Goal: Information Seeking & Learning: Learn about a topic

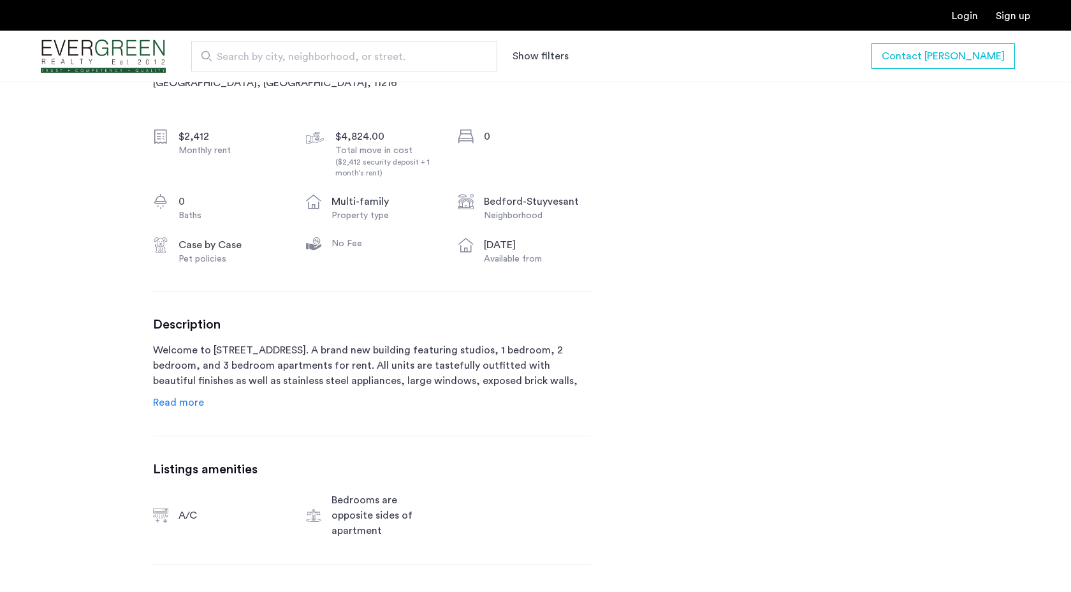
scroll to position [447, 0]
click at [196, 406] on span "Read more" at bounding box center [178, 400] width 51 height 10
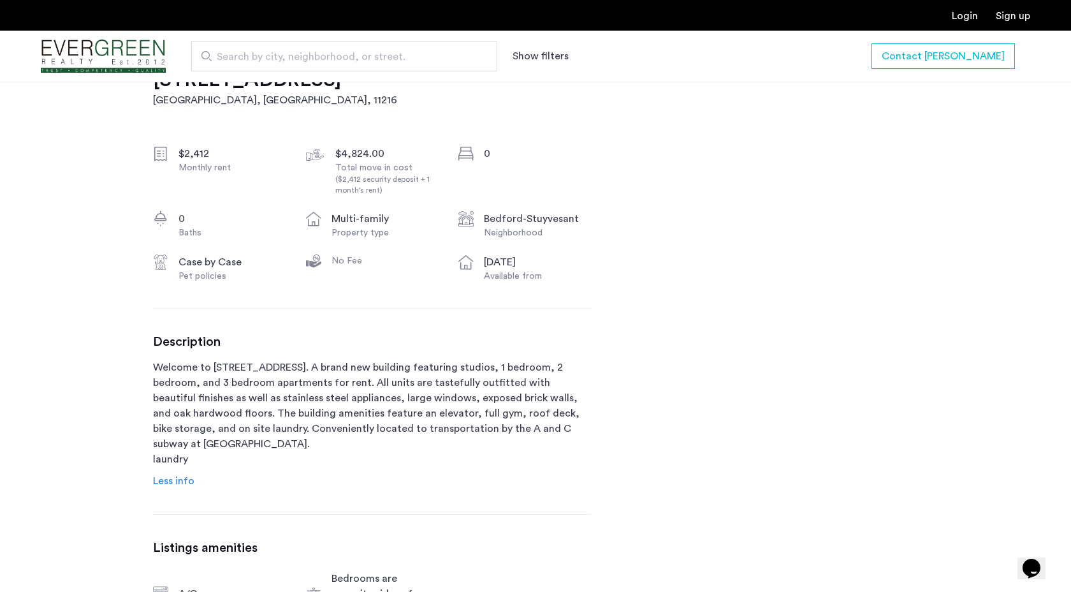
scroll to position [482, 0]
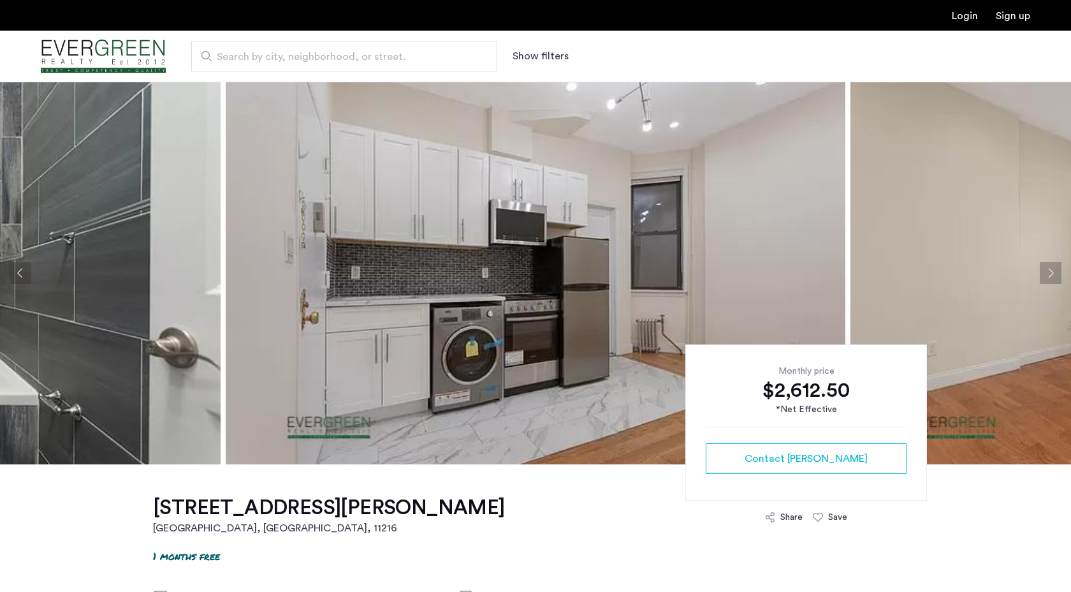
click at [1044, 269] on button "Next apartment" at bounding box center [1051, 273] width 22 height 22
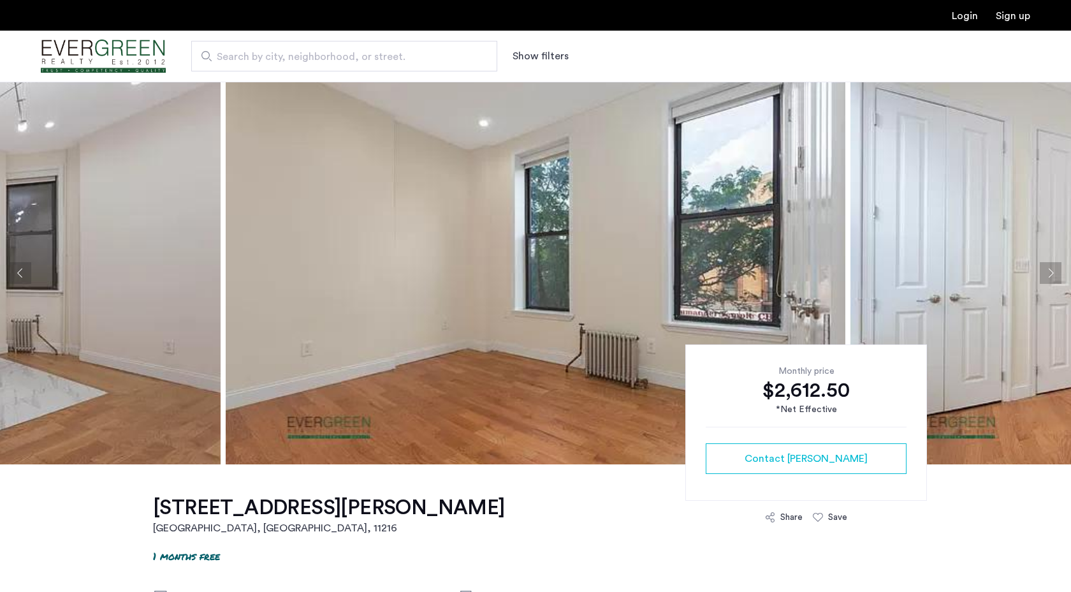
click at [1044, 270] on button "Next apartment" at bounding box center [1051, 273] width 22 height 22
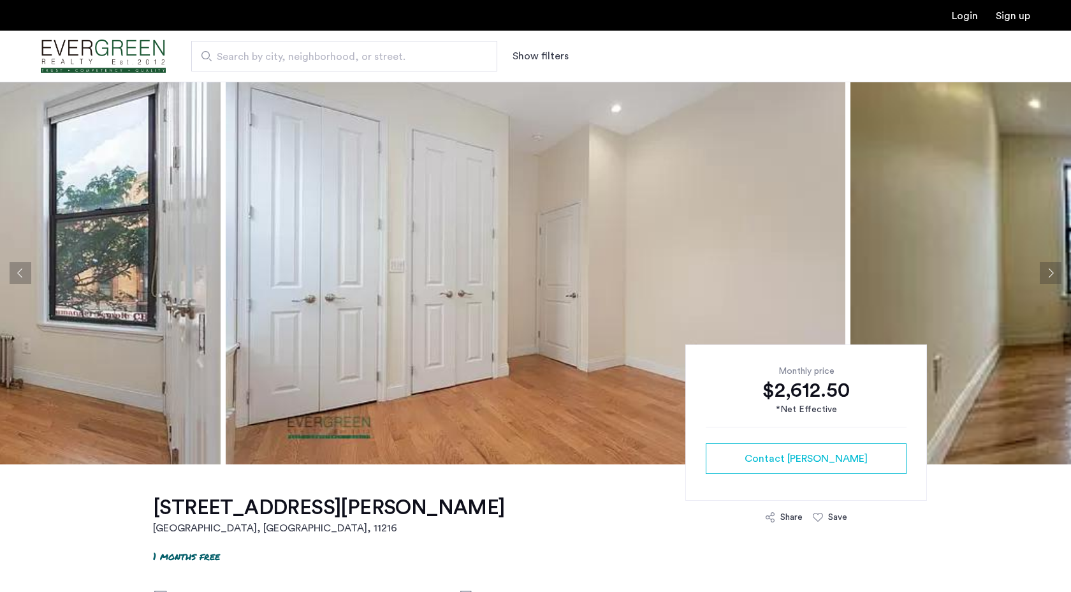
click at [1044, 272] on button "Next apartment" at bounding box center [1051, 273] width 22 height 22
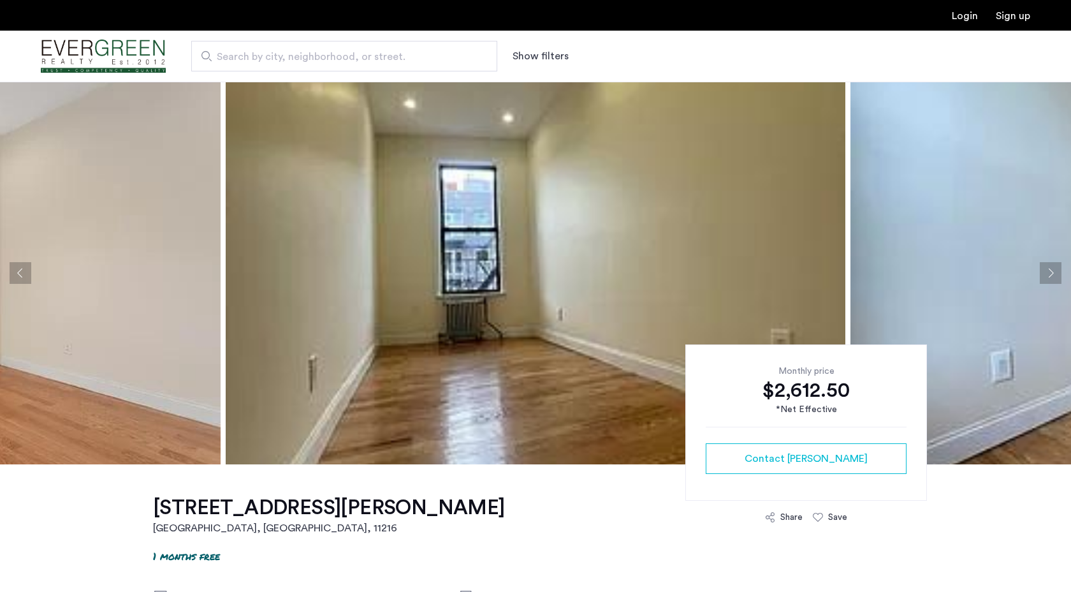
click at [1044, 273] on button "Next apartment" at bounding box center [1051, 273] width 22 height 22
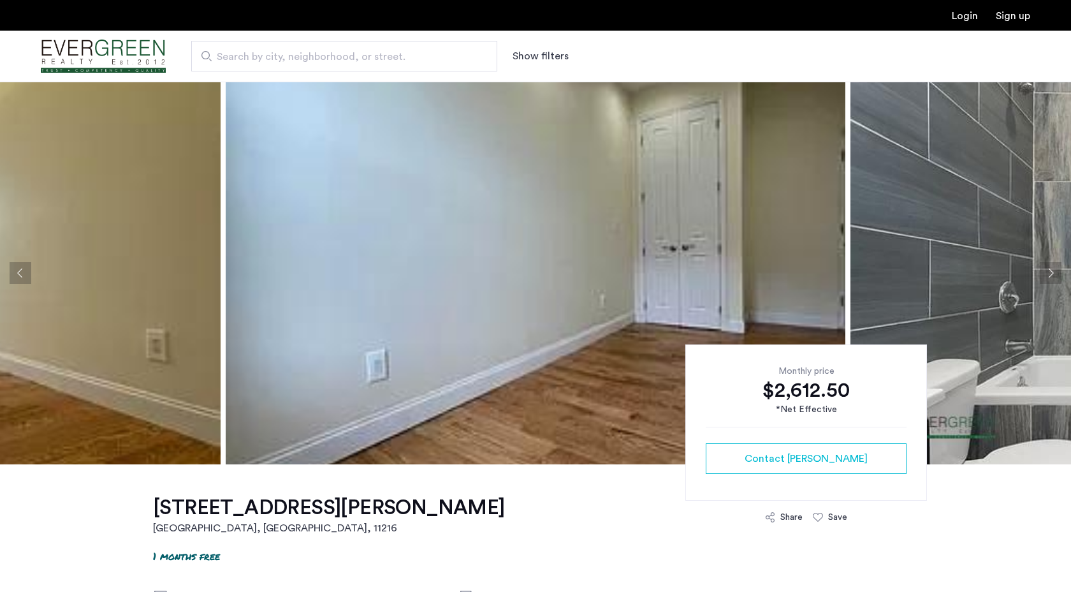
click at [1044, 274] on button "Next apartment" at bounding box center [1051, 273] width 22 height 22
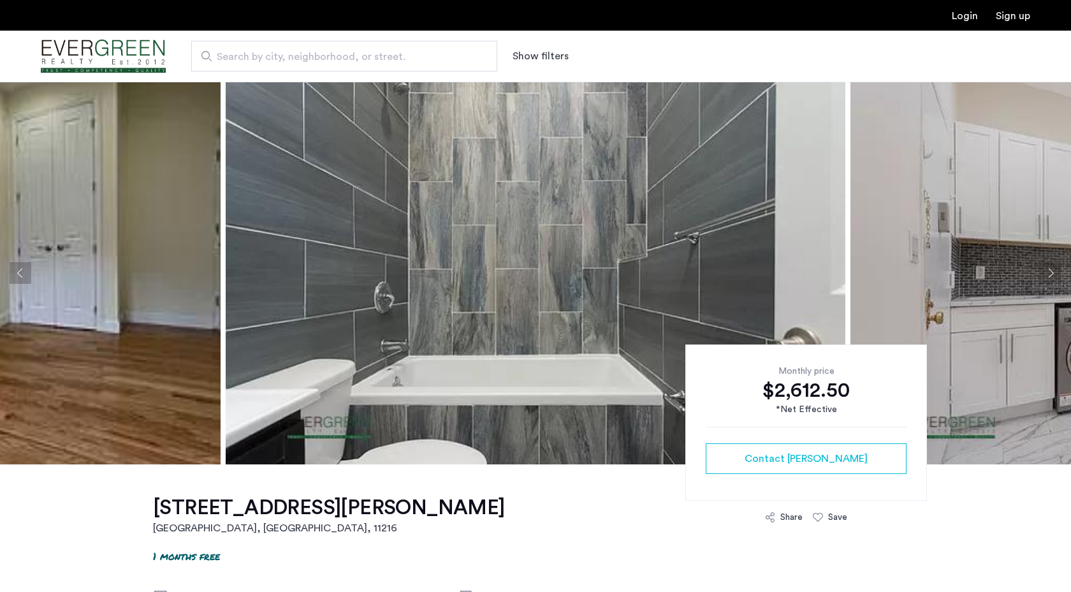
click at [1044, 274] on button "Next apartment" at bounding box center [1051, 273] width 22 height 22
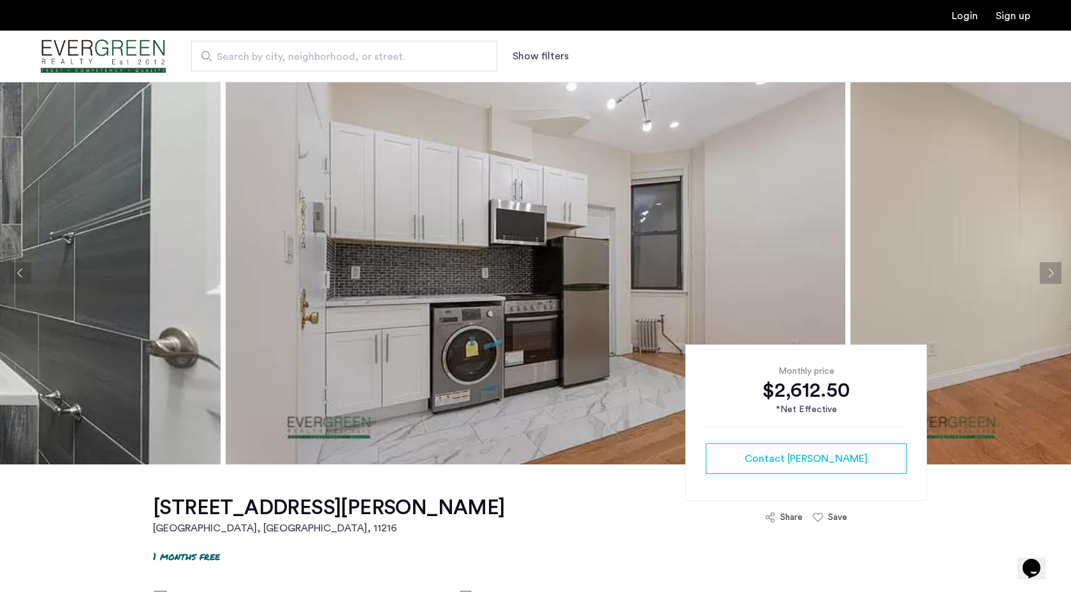
click at [1053, 278] on button "Next apartment" at bounding box center [1051, 273] width 22 height 22
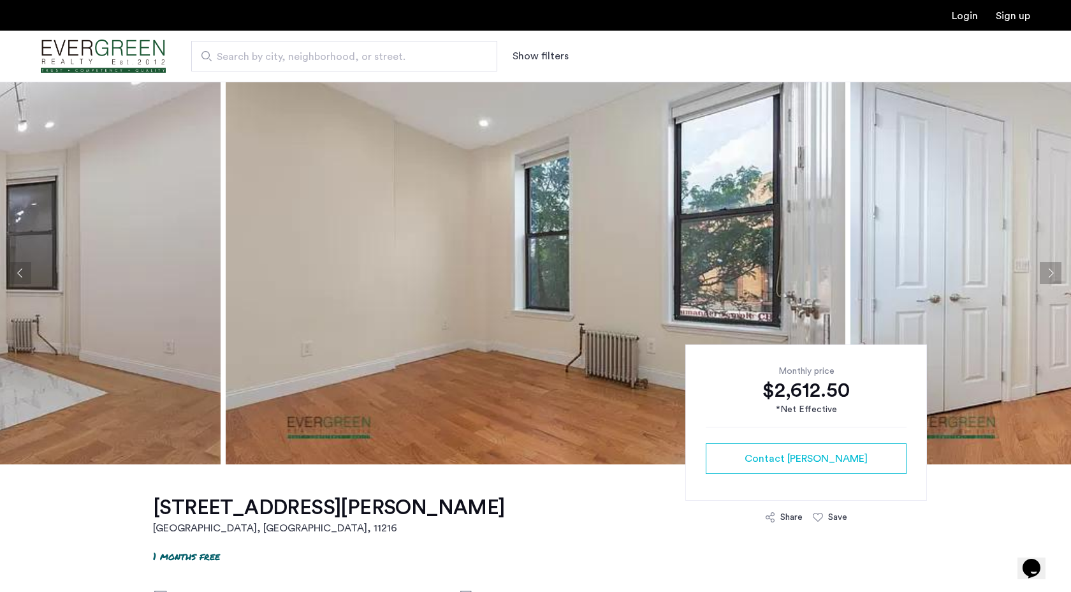
click at [1053, 279] on button "Next apartment" at bounding box center [1051, 273] width 22 height 22
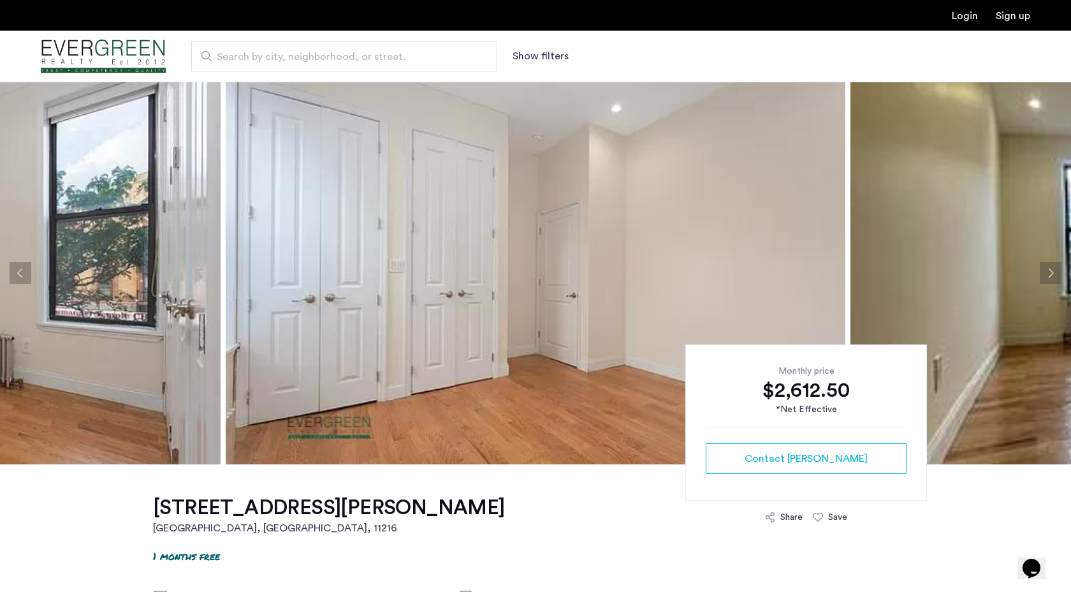
click at [1053, 279] on button "Next apartment" at bounding box center [1051, 273] width 22 height 22
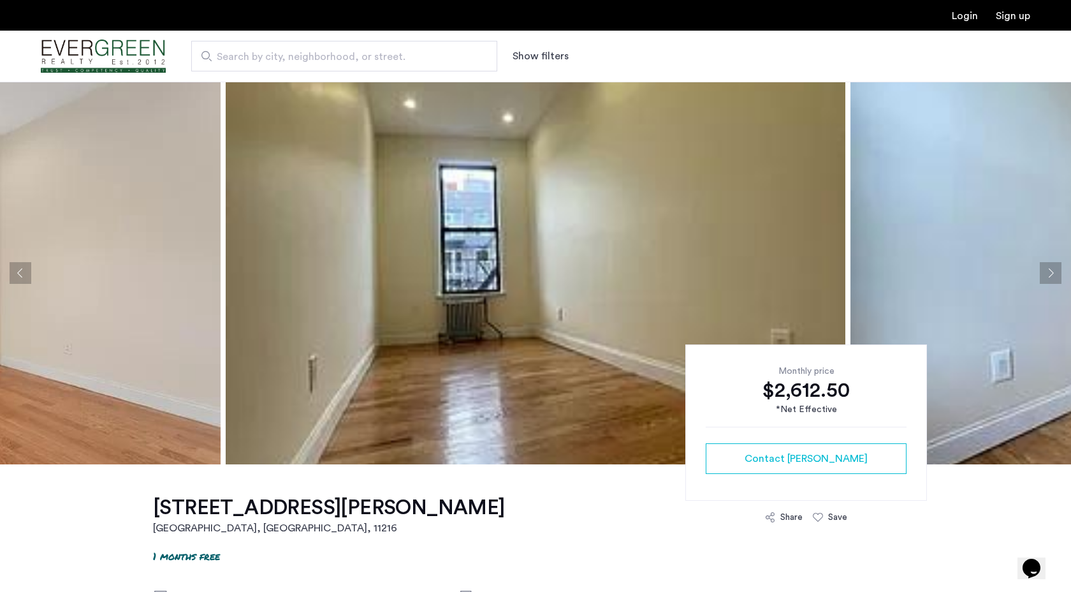
click at [1054, 279] on button "Next apartment" at bounding box center [1051, 273] width 22 height 22
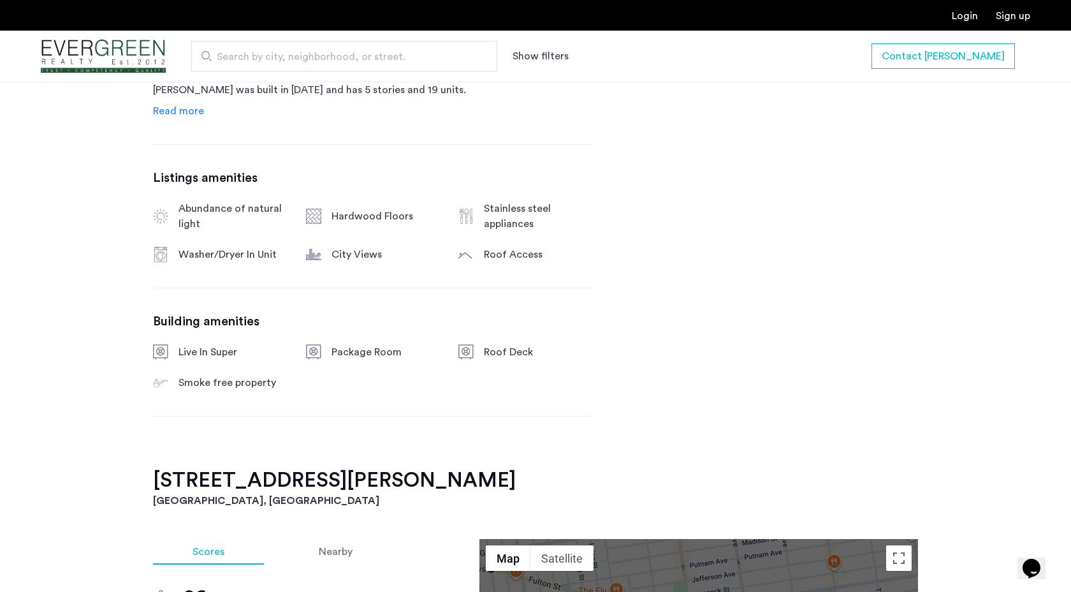
scroll to position [758, 0]
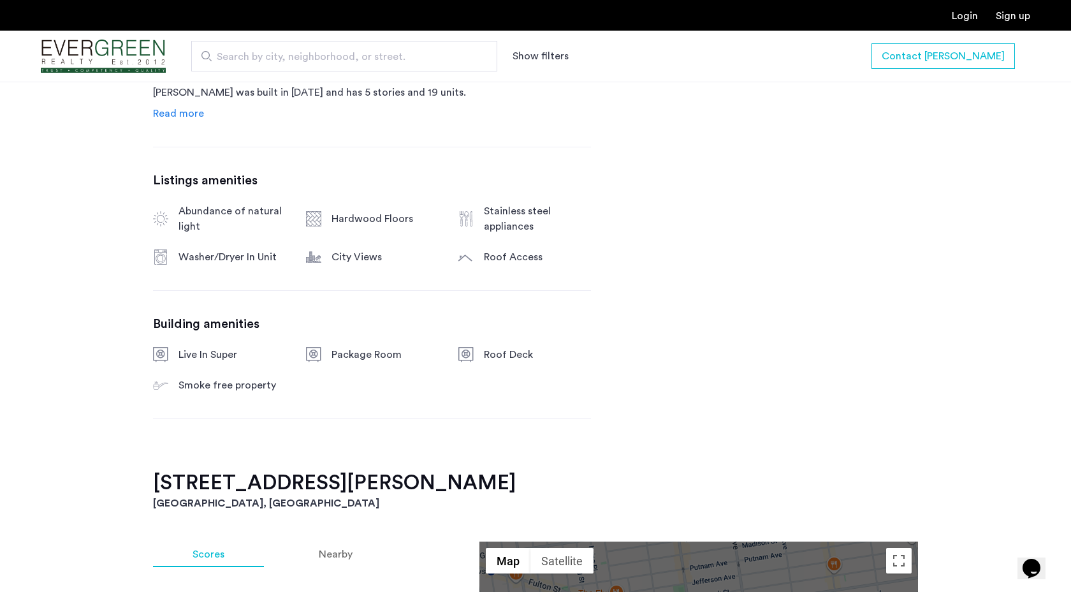
click at [649, 307] on div "24 Rogers Avenue, Unit 1B Brooklyn, NY , 11216 1 months free $2,850 - Gross $2,…" at bounding box center [536, 505] width 804 height 1599
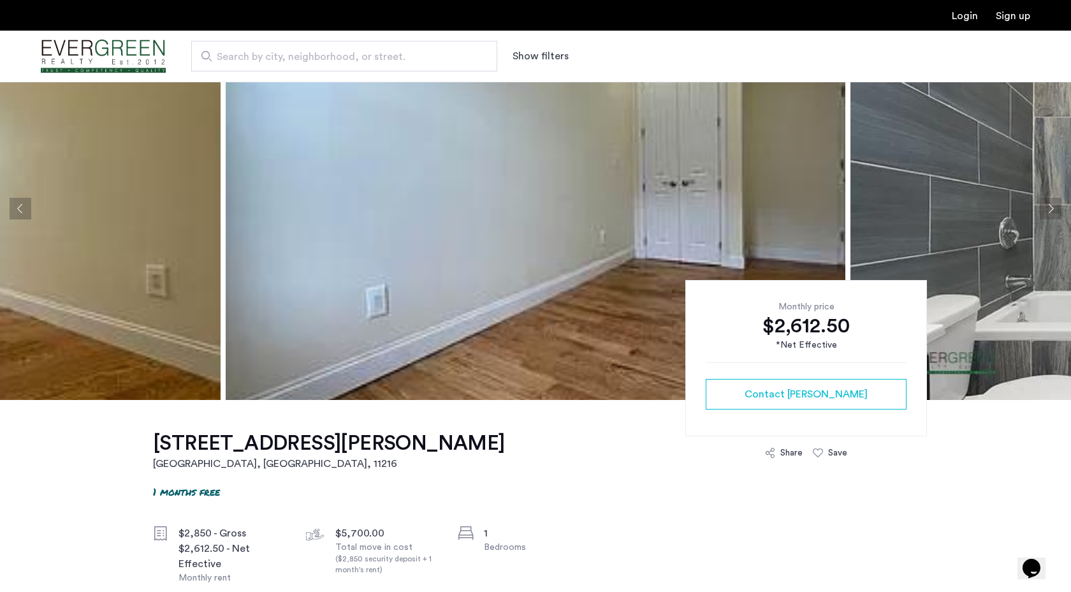
scroll to position [0, 0]
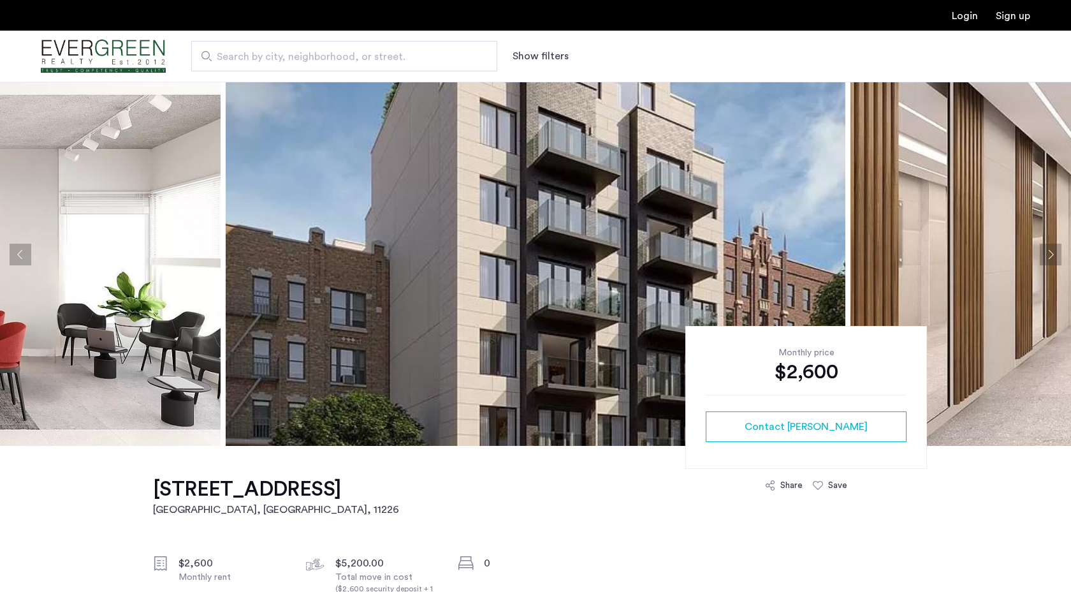
scroll to position [40, 0]
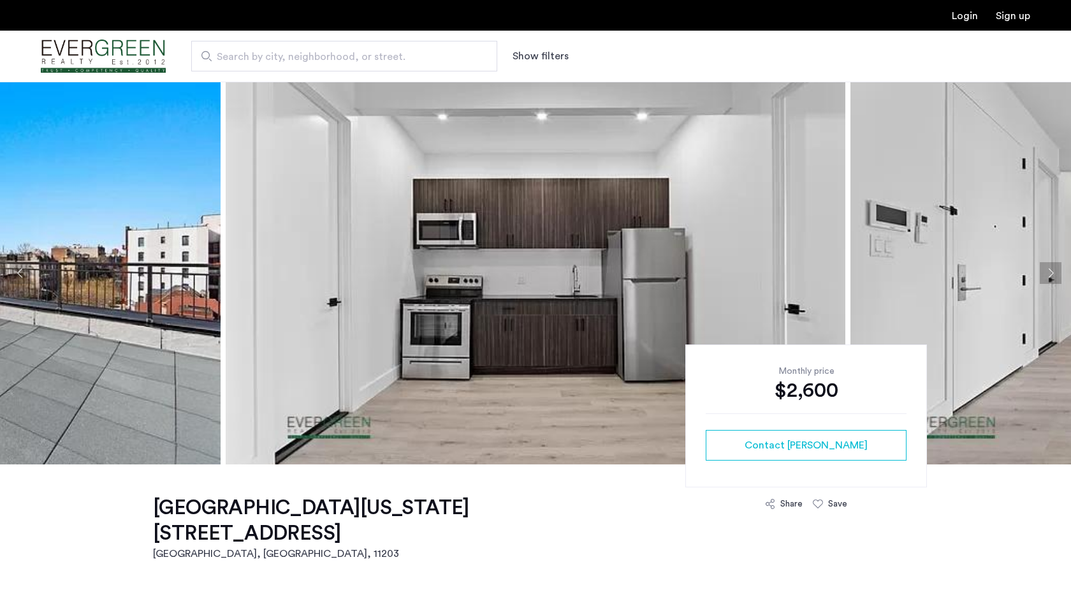
click at [1054, 268] on button "Next apartment" at bounding box center [1051, 273] width 22 height 22
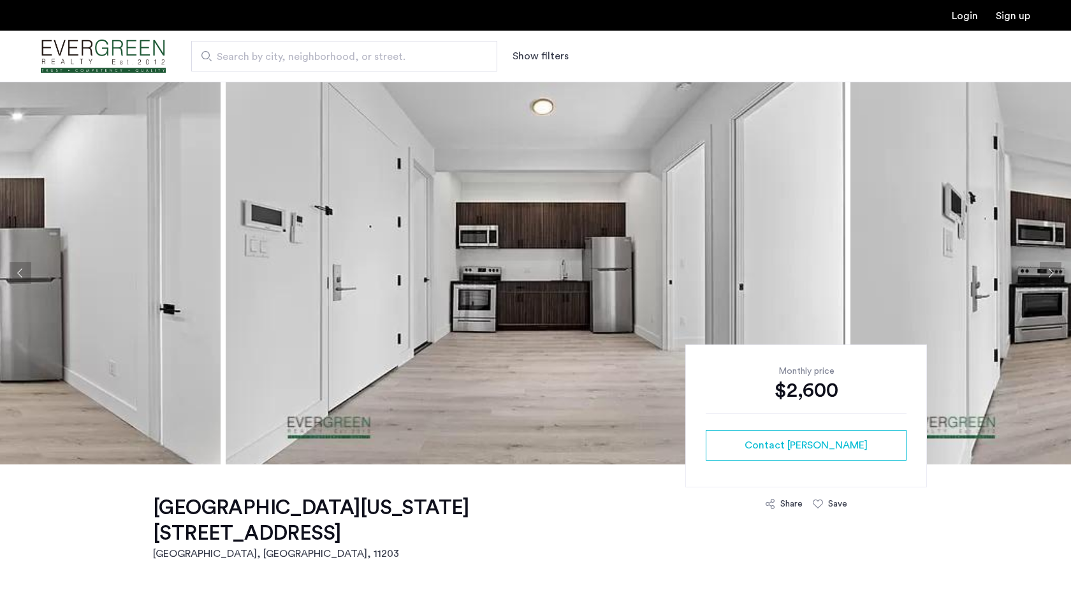
click at [1054, 268] on button "Next apartment" at bounding box center [1051, 273] width 22 height 22
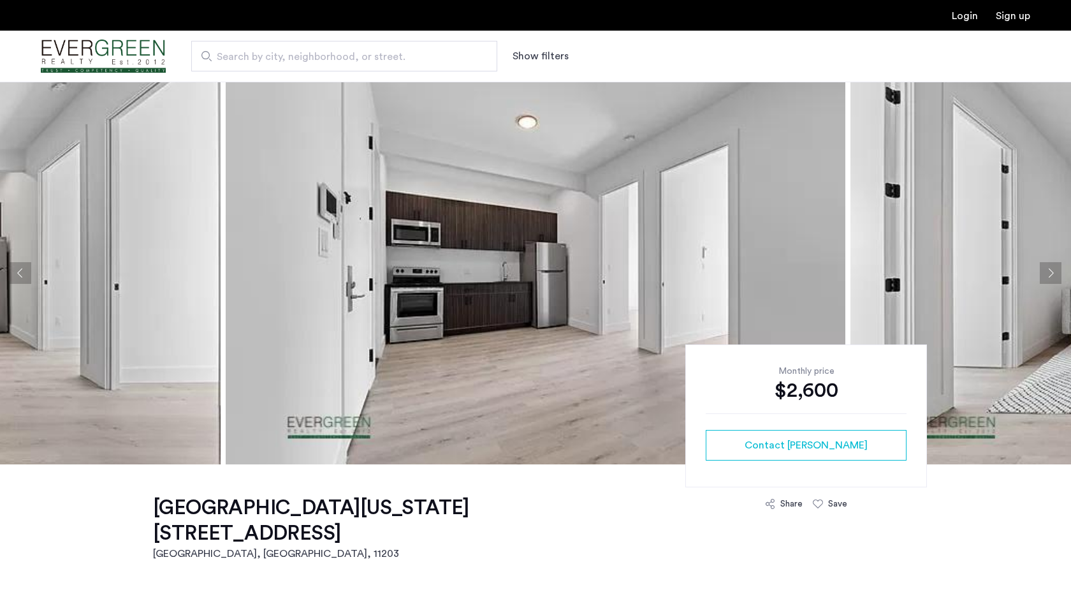
click at [1054, 268] on button "Next apartment" at bounding box center [1051, 273] width 22 height 22
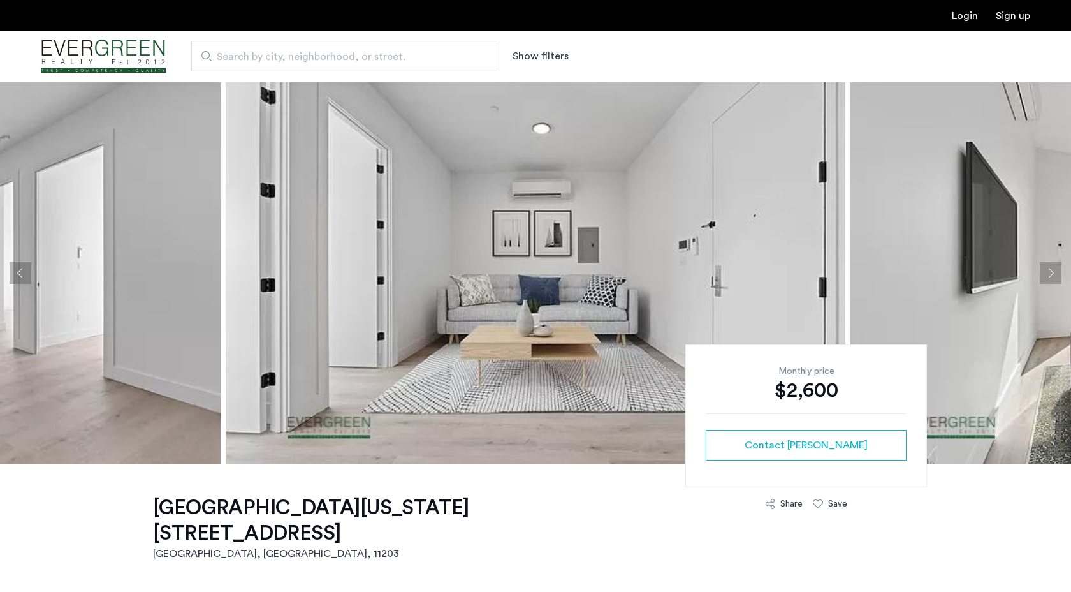
click at [1054, 268] on button "Next apartment" at bounding box center [1051, 273] width 22 height 22
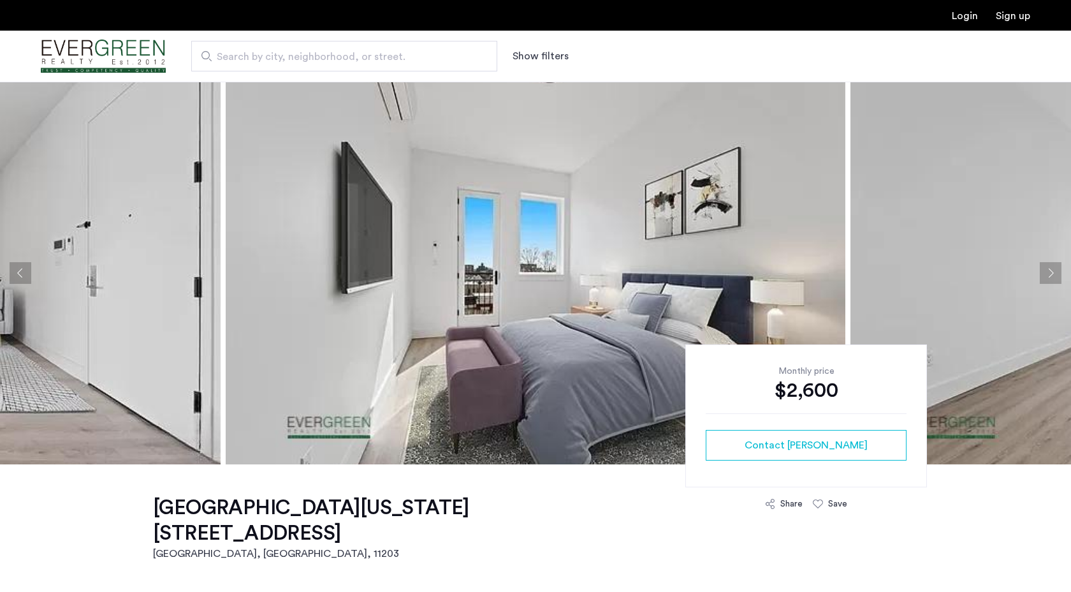
click at [1053, 268] on button "Next apartment" at bounding box center [1051, 273] width 22 height 22
